Goal: Information Seeking & Learning: Learn about a topic

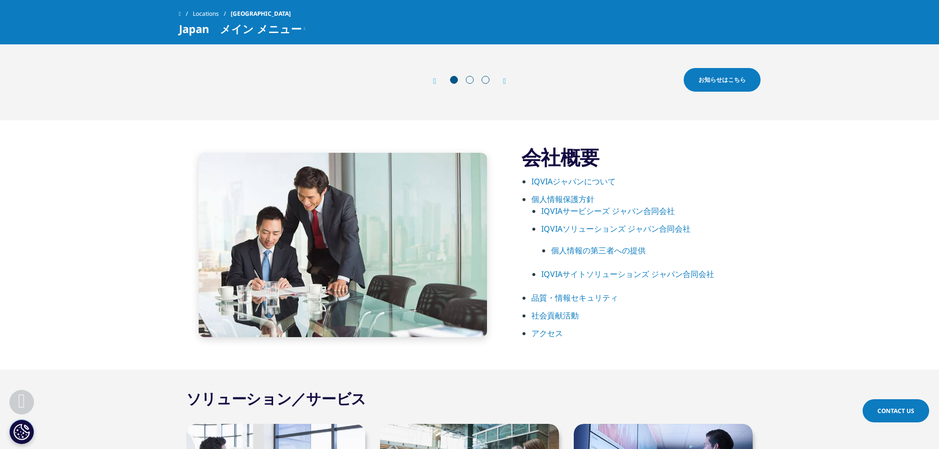
click at [553, 333] on link "アクセス" at bounding box center [548, 333] width 32 height 11
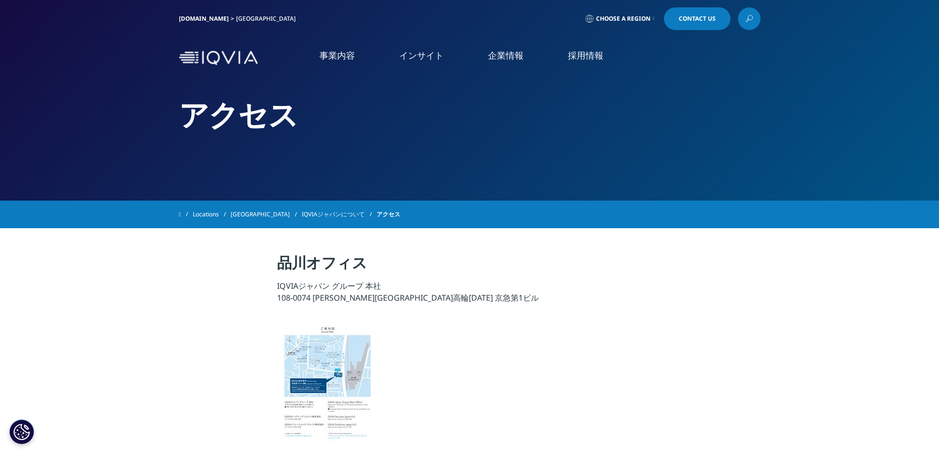
click at [340, 53] on link "事業内容" at bounding box center [338, 55] width 36 height 12
click at [320, 242] on link "概要" at bounding box center [327, 244] width 149 height 27
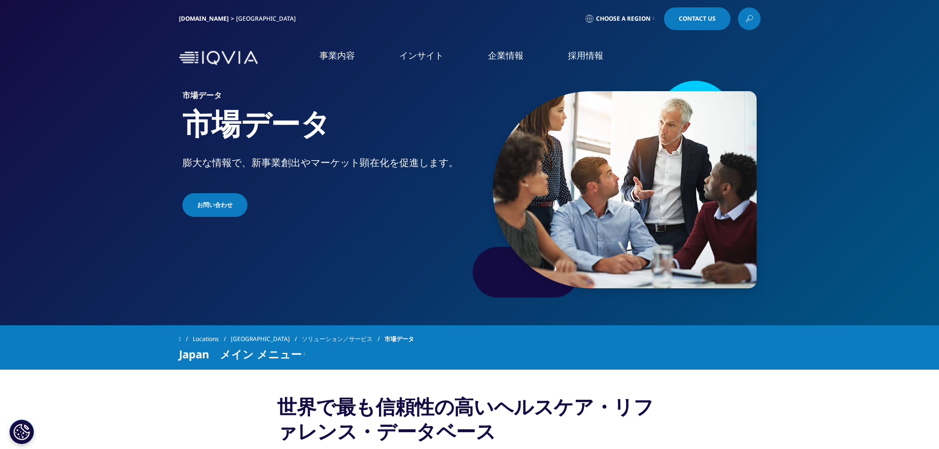
click at [79, 167] on link "リアルワールドエビデンス" at bounding box center [99, 171] width 95 height 11
click at [331, 253] on link "概要" at bounding box center [327, 256] width 149 height 27
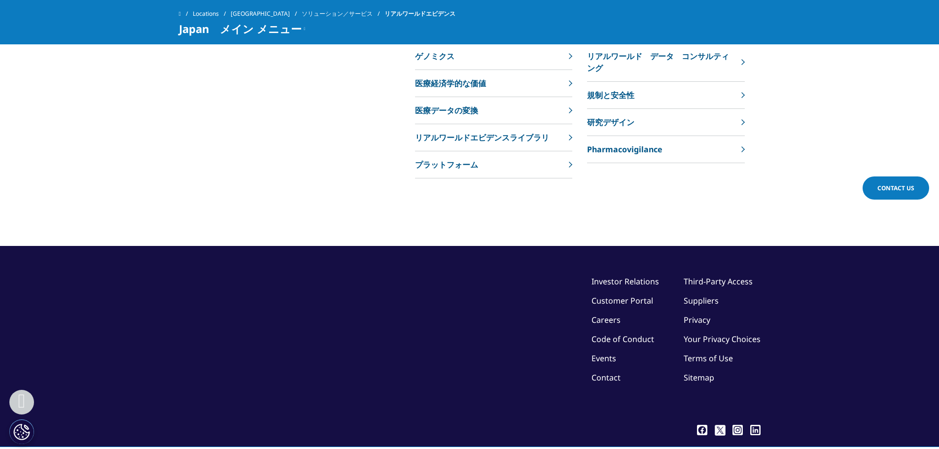
scroll to position [2171, 0]
